Goal: Task Accomplishment & Management: Complete application form

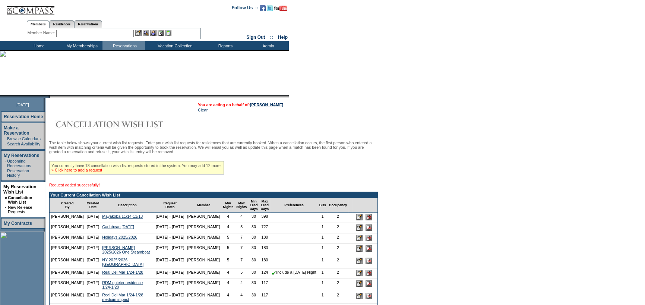
click at [102, 170] on link "» Click here to add a request" at bounding box center [76, 170] width 51 height 4
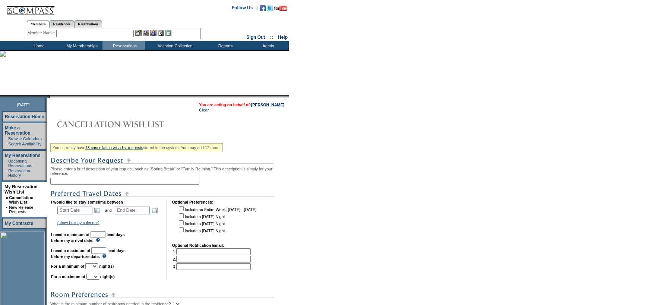
drag, startPoint x: 95, startPoint y: 182, endPoint x: 92, endPoint y: 177, distance: 5.1
click at [95, 182] on input "text" at bounding box center [124, 181] width 149 height 7
type input "Casa Vela Extend"
click at [101, 212] on link "Open the calendar popup." at bounding box center [97, 210] width 8 height 8
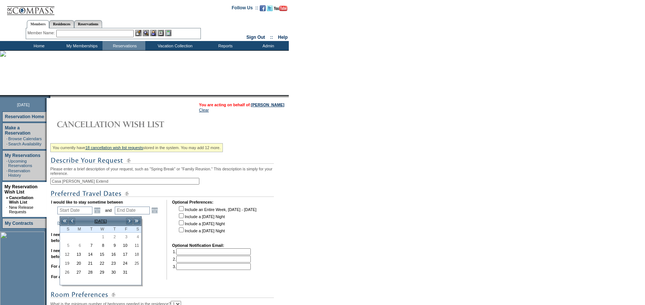
click at [129, 217] on td ">" at bounding box center [129, 221] width 7 height 8
click at [128, 220] on link ">" at bounding box center [129, 220] width 7 height 7
click at [138, 264] on link "24" at bounding box center [135, 264] width 11 height 8
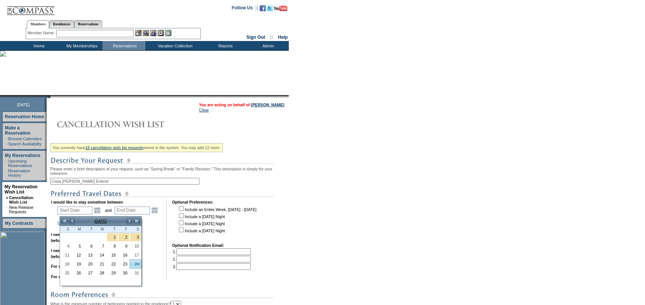
type input "2026-01-24"
type input "2026-01-25"
type input "1/24/2026"
type input "1/25/2026"
type input "114"
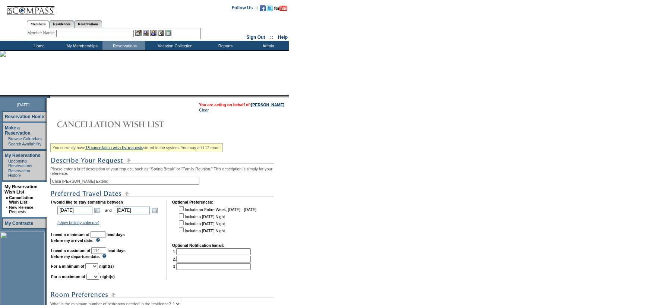
drag, startPoint x: 114, startPoint y: 236, endPoint x: 108, endPoint y: 233, distance: 7.0
click at [106, 236] on input "text" at bounding box center [98, 234] width 15 height 7
type input "30"
click at [98, 269] on select "1 2 3 4 5 6 7 8 9 10 11 12 13 14" at bounding box center [91, 266] width 13 height 6
select select "1"
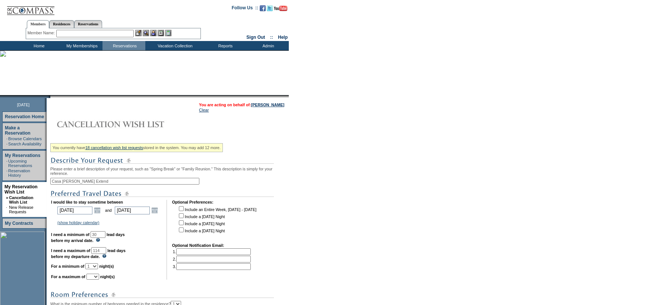
click at [94, 266] on select "1 2 3 4 5 6 7 8 9 10 11 12 13 14" at bounding box center [91, 266] width 13 height 6
click at [99, 279] on select "1 2 3 4 5 6 7 8 9 10 11 12 13 14" at bounding box center [93, 277] width 13 height 6
select select "1"
click at [95, 277] on select "1 2 3 4 5 6 7 8 9 10 11 12 13 14" at bounding box center [93, 277] width 13 height 6
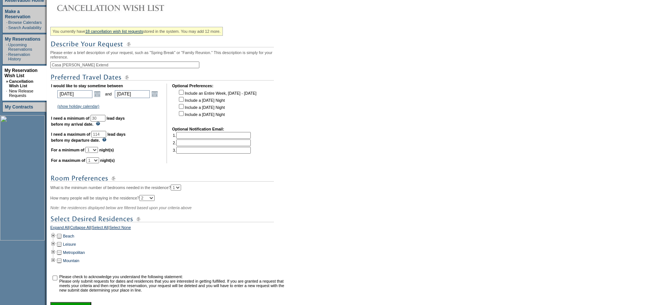
scroll to position [186, 0]
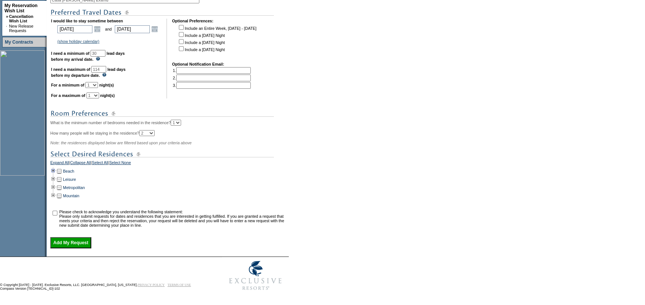
click at [56, 172] on td at bounding box center [53, 171] width 6 height 8
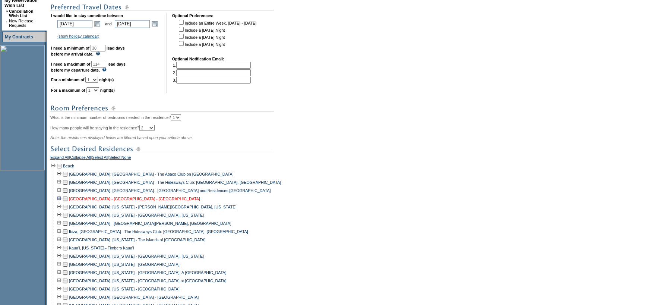
scroll to position [336, 0]
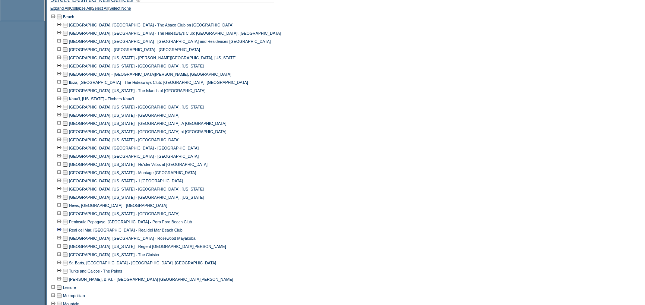
click at [62, 234] on td at bounding box center [59, 230] width 6 height 8
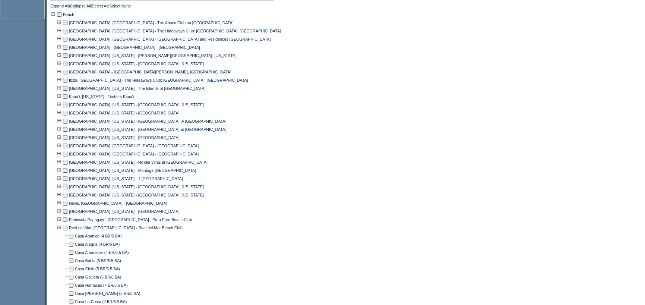
scroll to position [410, 0]
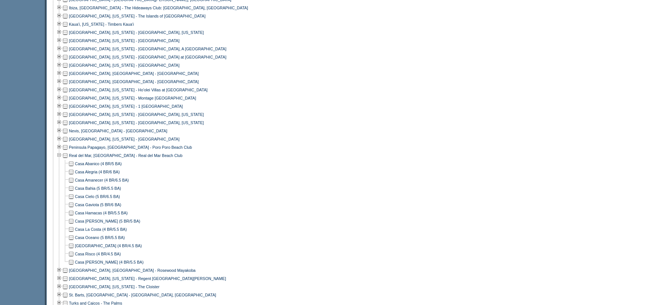
click at [74, 266] on td at bounding box center [71, 262] width 6 height 8
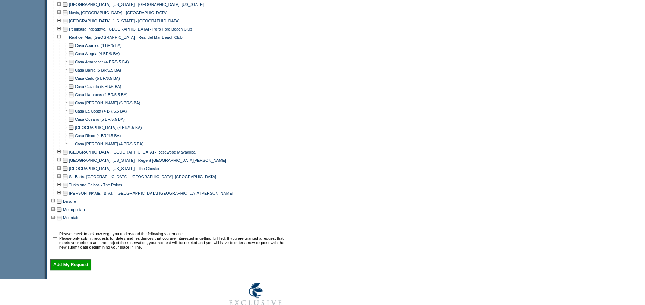
scroll to position [557, 0]
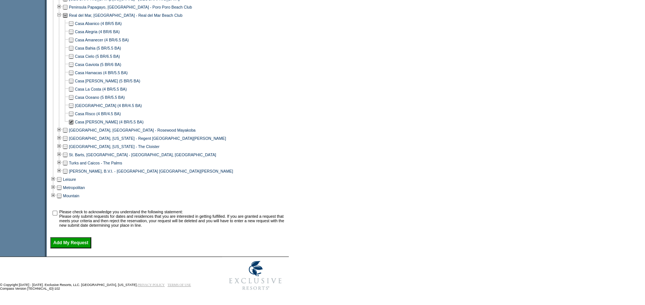
click at [57, 211] on input "checkbox" at bounding box center [55, 213] width 5 height 5
checkbox input "true"
click at [70, 241] on input "Add My Request" at bounding box center [70, 242] width 41 height 11
